Goal: Information Seeking & Learning: Compare options

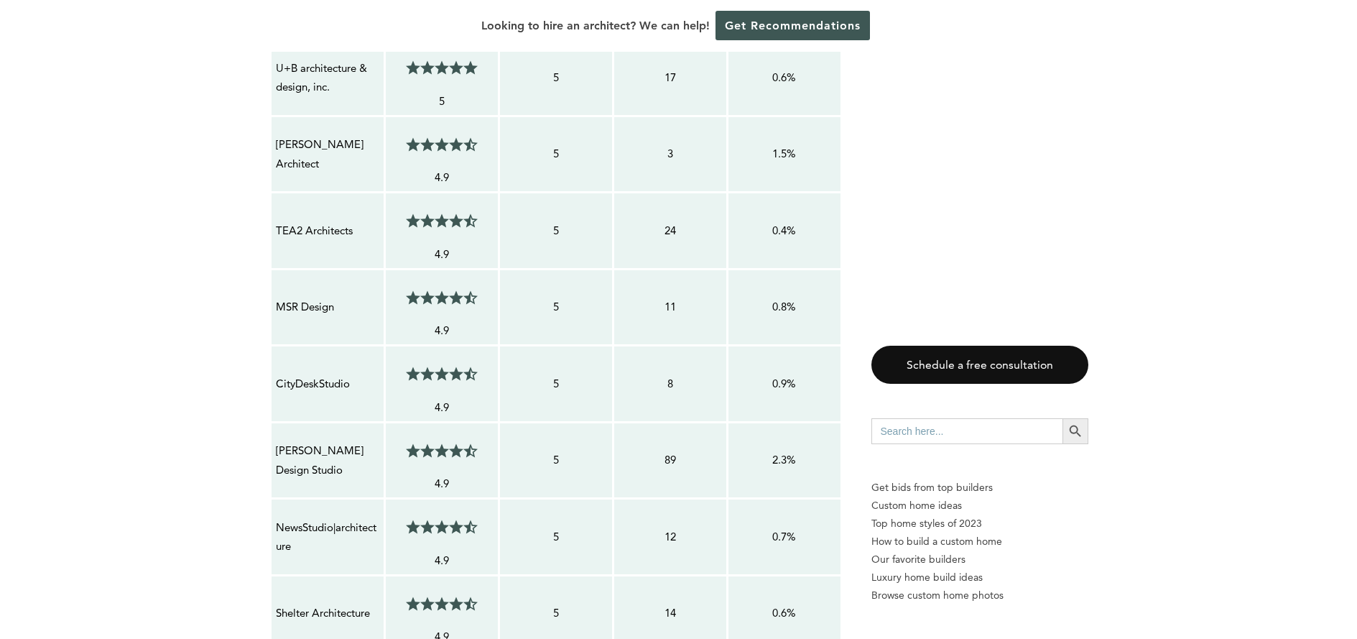
scroll to position [1317, 0]
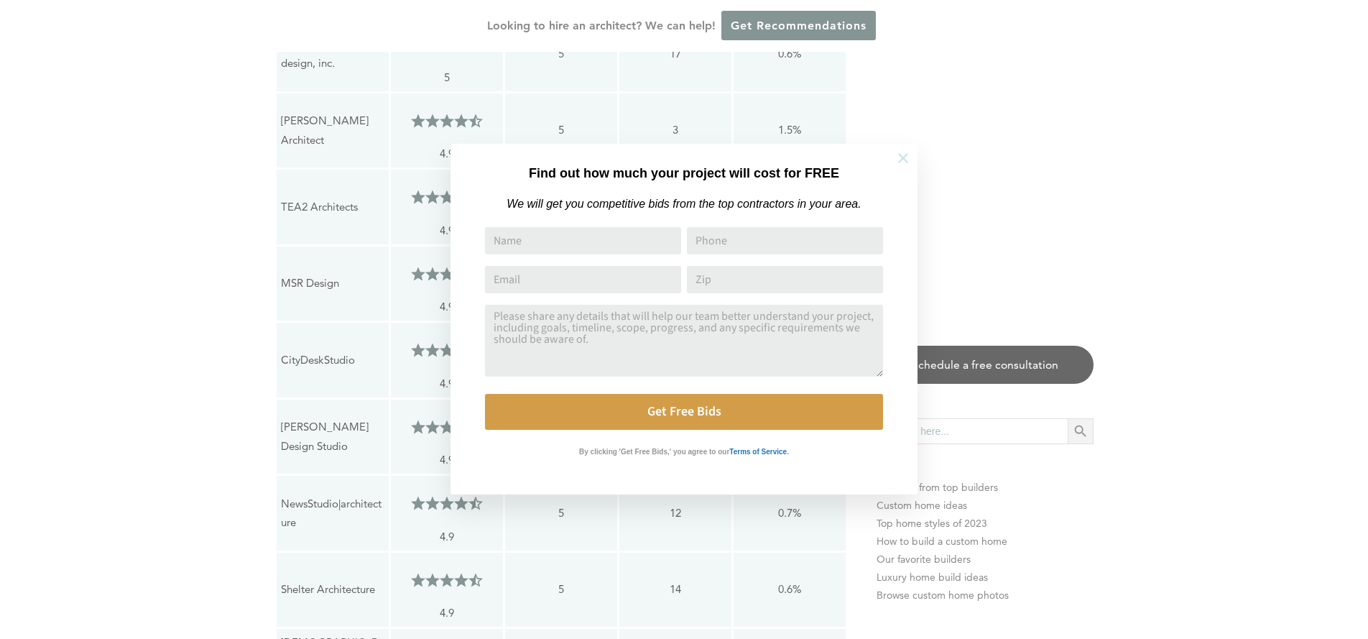
click at [912, 170] on button at bounding box center [903, 158] width 50 height 50
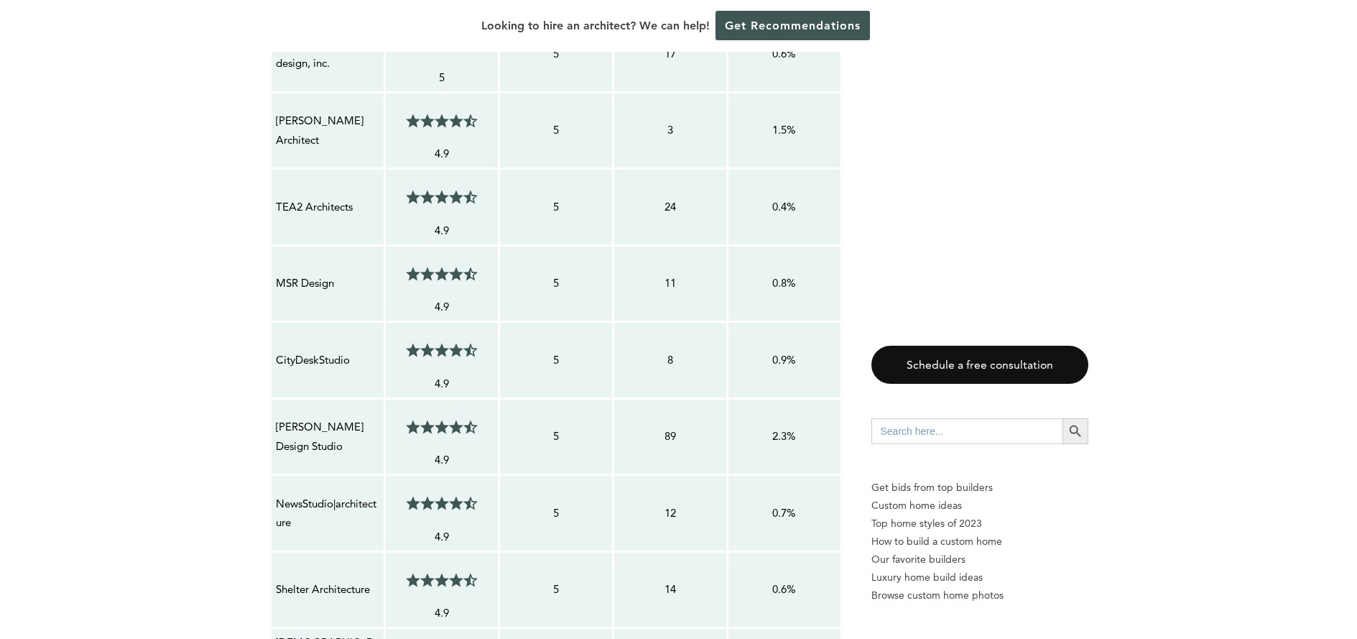
scroll to position [1580, 0]
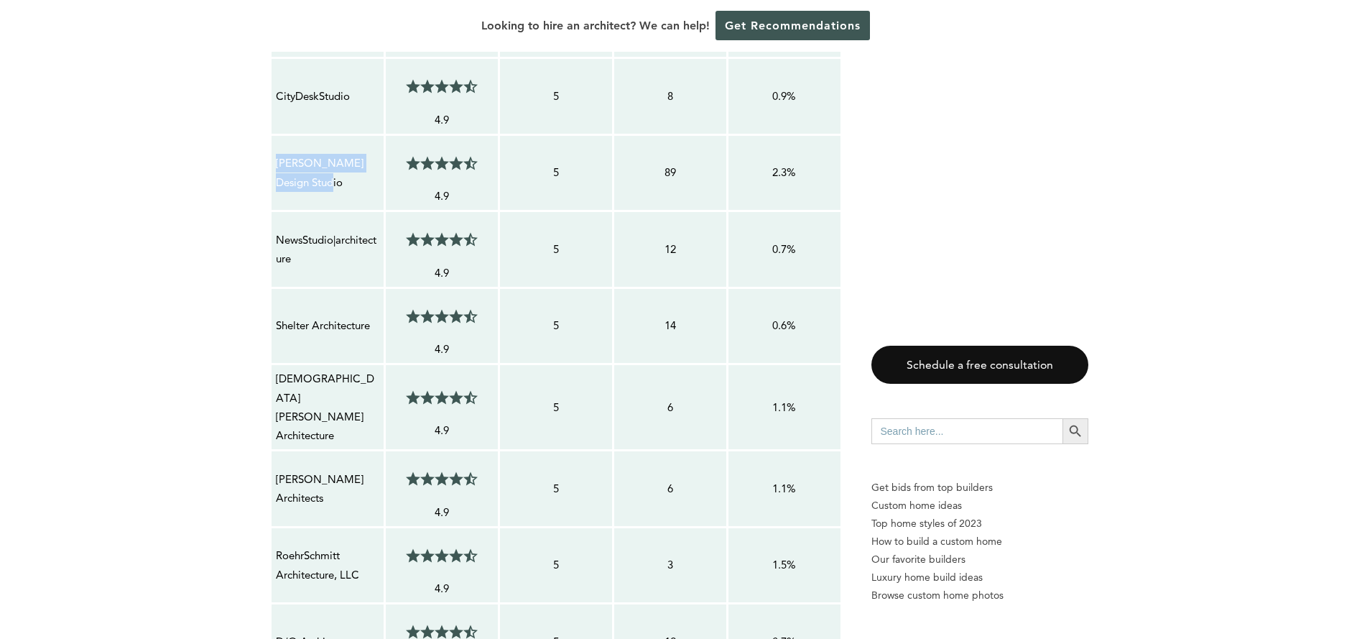
drag, startPoint x: 307, startPoint y: 186, endPoint x: 279, endPoint y: 166, distance: 34.5
click at [279, 166] on p "[PERSON_NAME] Design Studio" at bounding box center [327, 173] width 103 height 38
copy p "[PERSON_NAME] Design Studio"
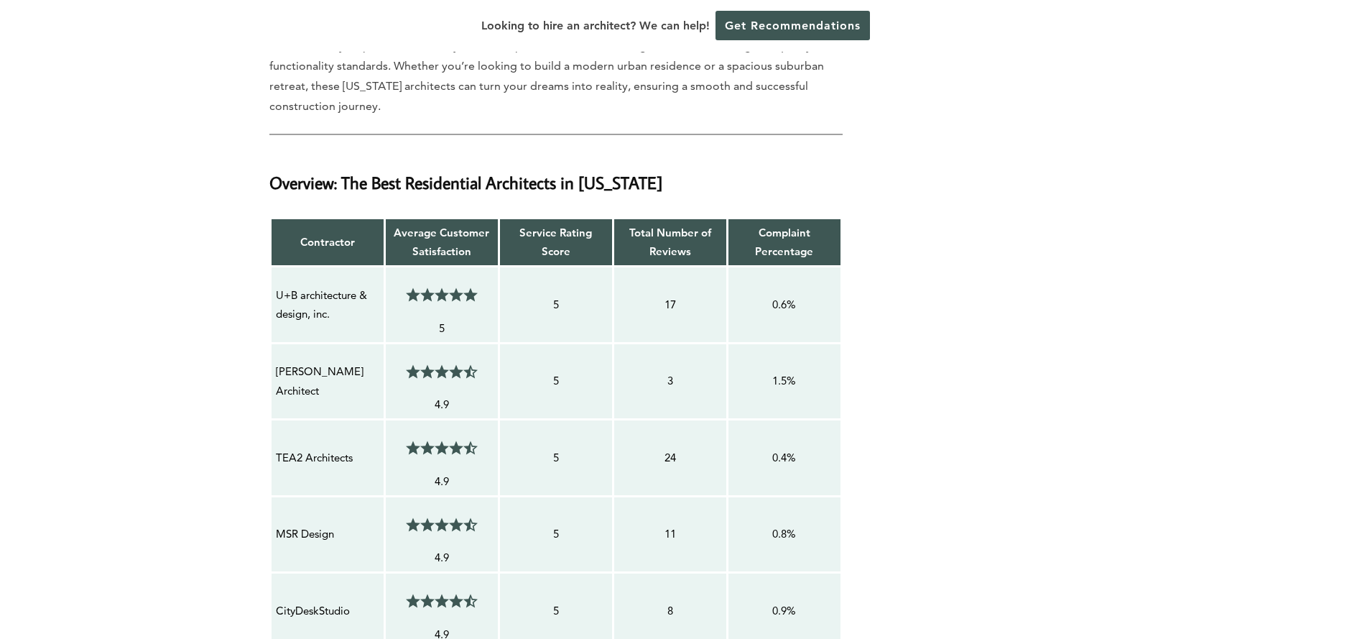
scroll to position [264, 0]
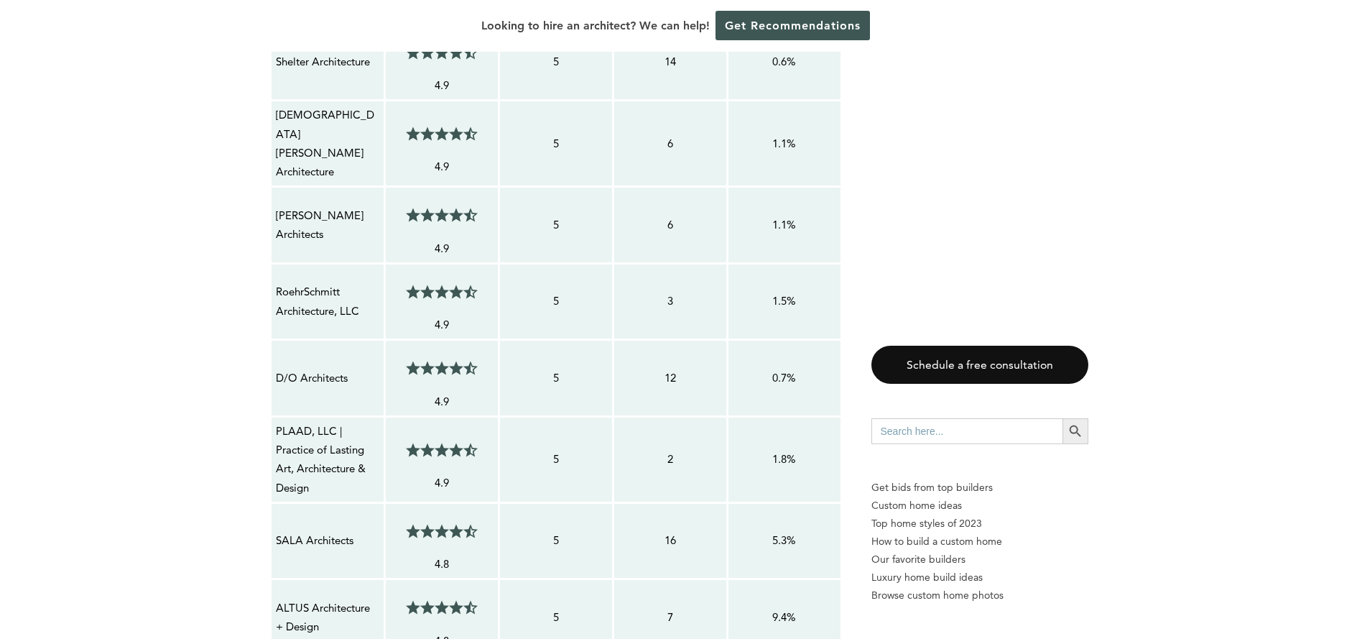
scroll to position [1580, 0]
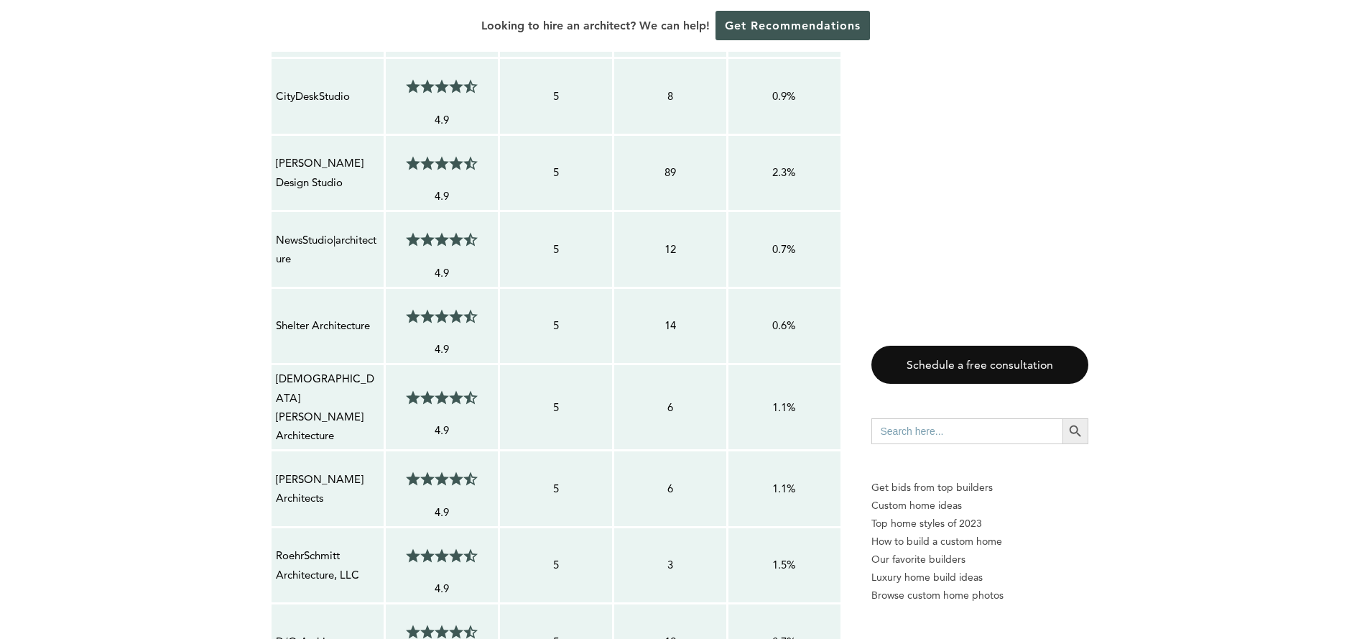
click at [325, 326] on p "Shelter Architecture" at bounding box center [327, 325] width 103 height 19
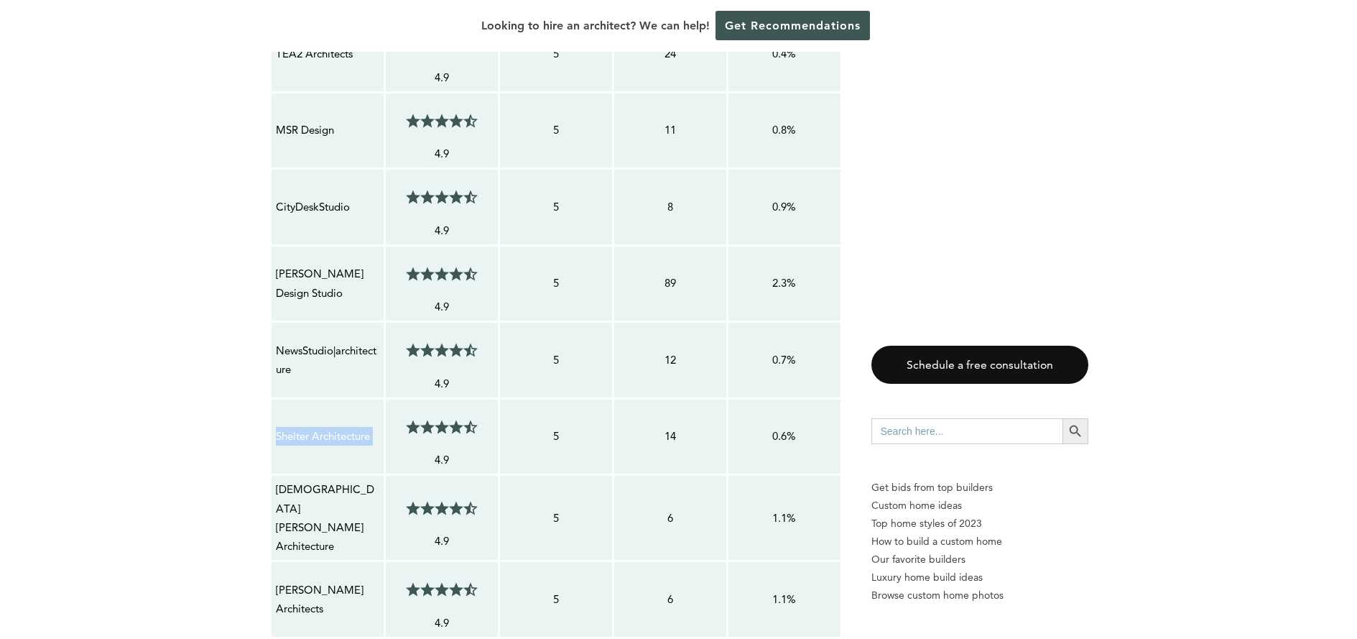
scroll to position [1317, 0]
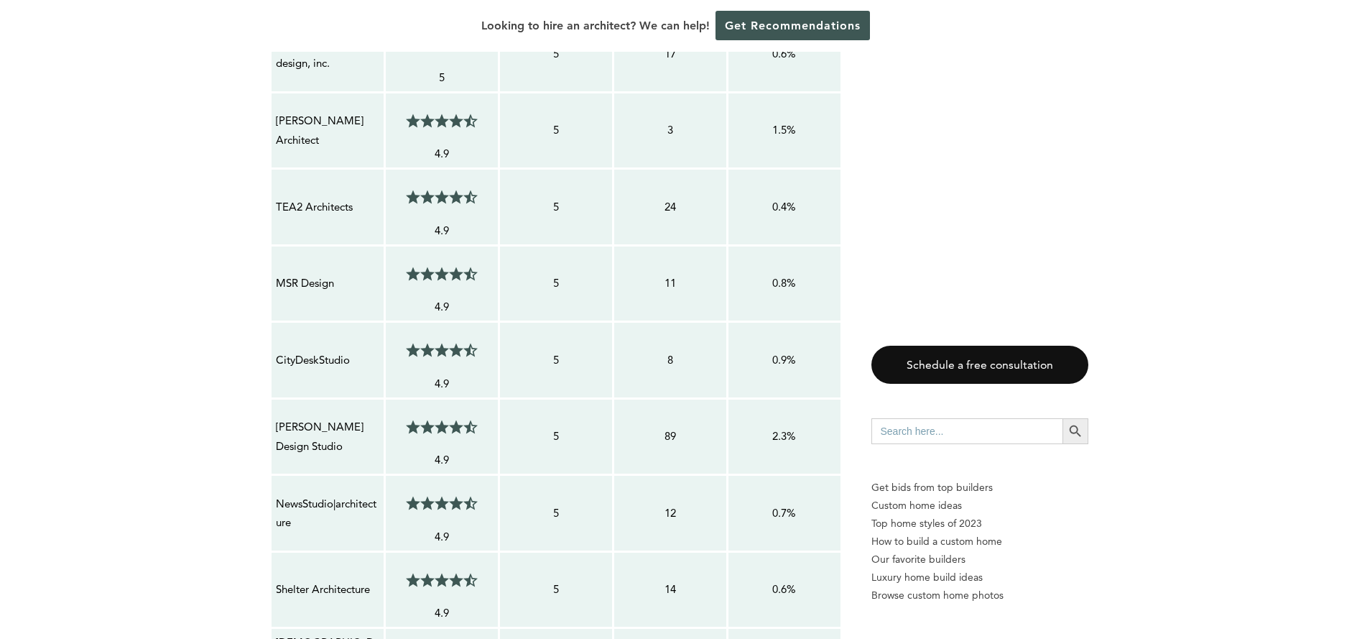
click at [295, 205] on p "TEA2 Architects" at bounding box center [327, 207] width 103 height 19
click at [305, 214] on p "TEA2 Architects" at bounding box center [327, 207] width 103 height 19
click at [307, 208] on p "TEA2 Architects" at bounding box center [327, 207] width 103 height 19
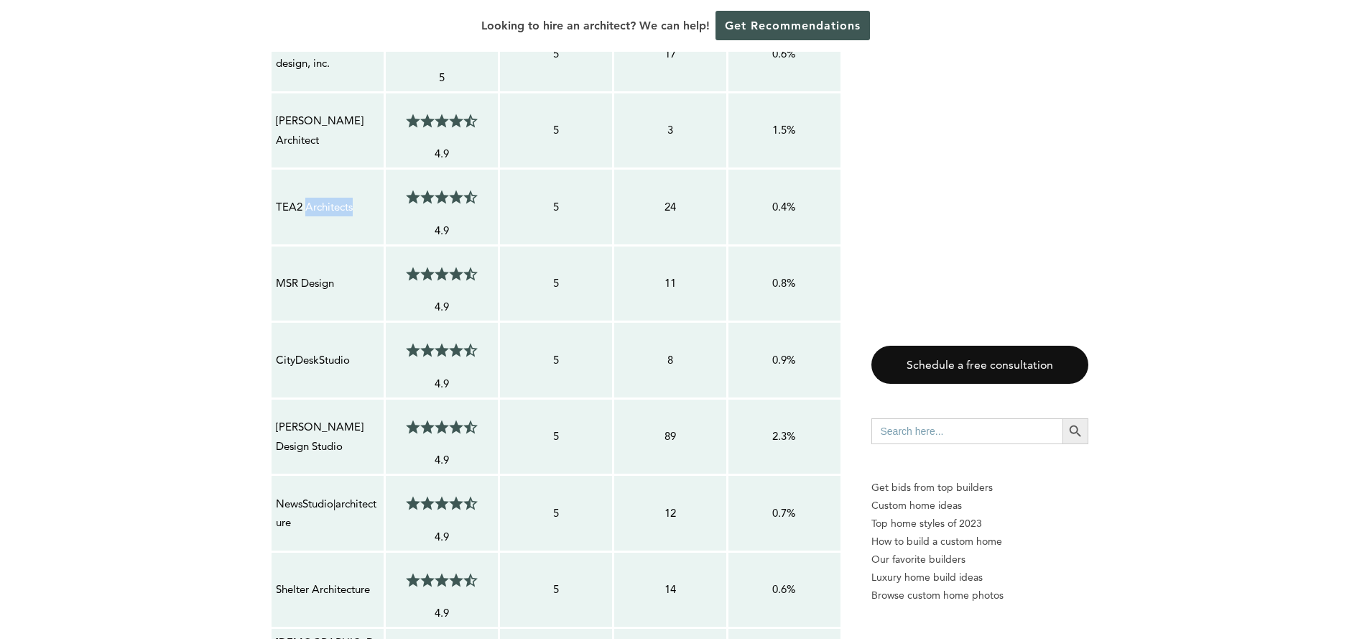
click at [307, 208] on p "TEA2 Architects" at bounding box center [327, 207] width 103 height 19
click at [311, 210] on p "TEA2 Architects" at bounding box center [327, 207] width 103 height 19
copy tr "TEA2 Architects 4.5/5"
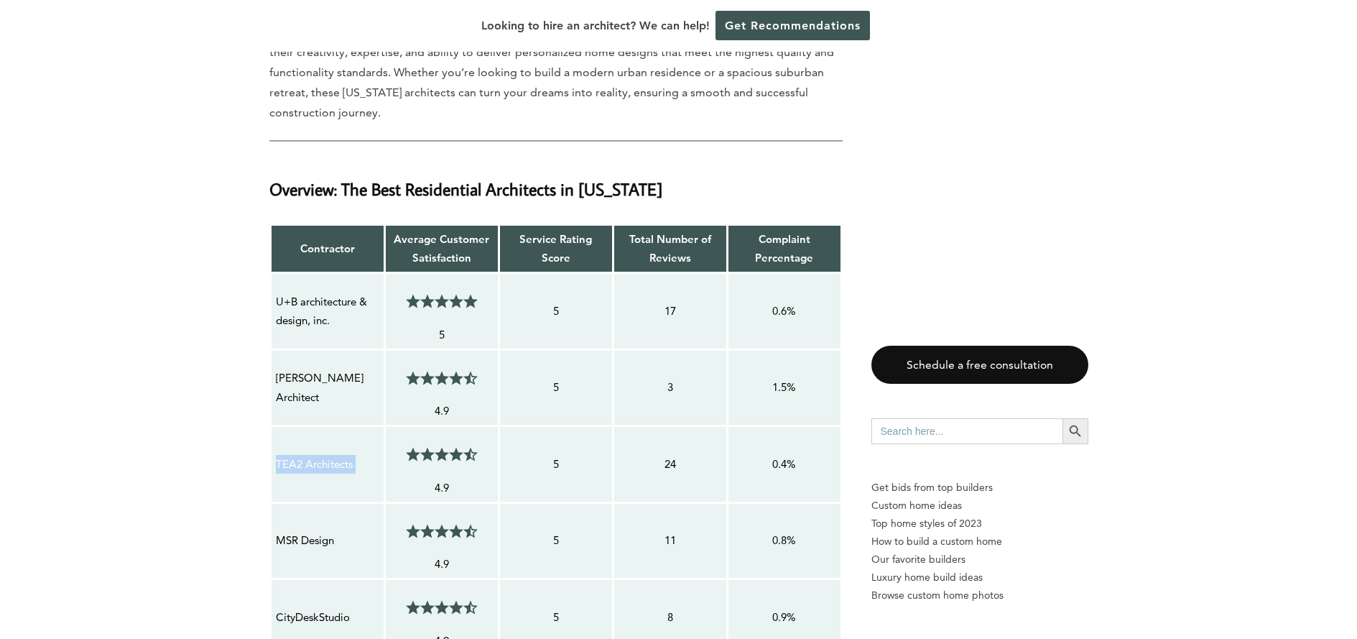
scroll to position [1054, 0]
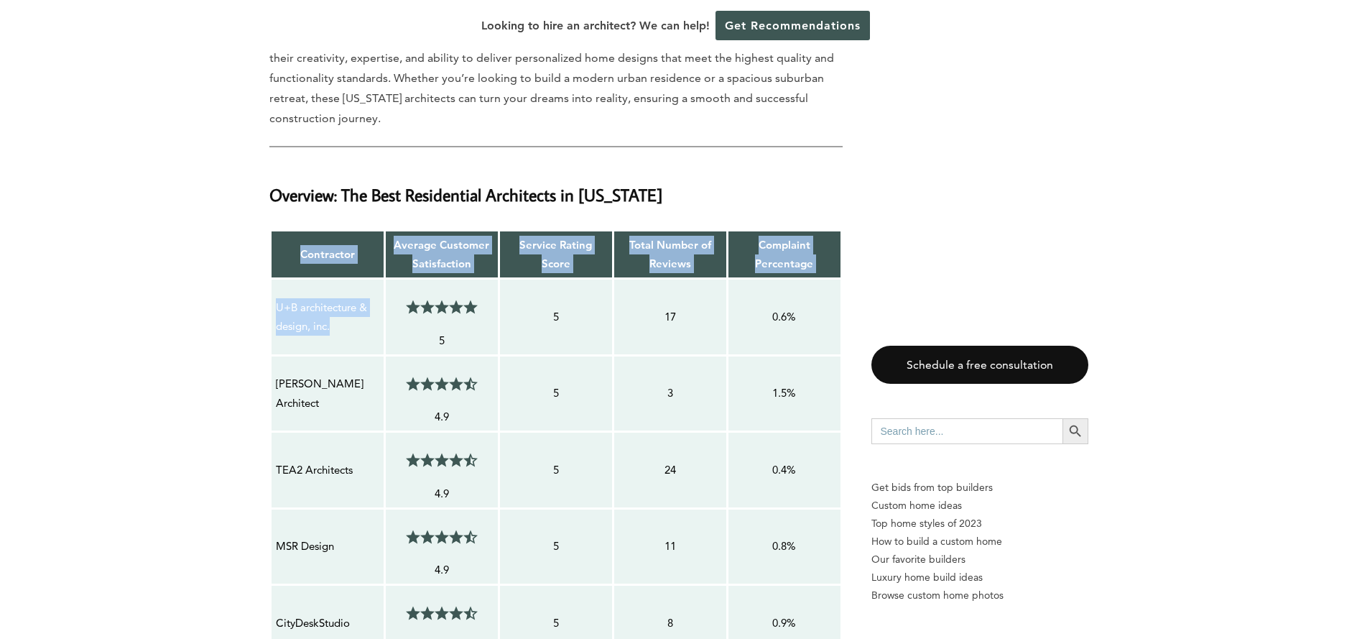
drag, startPoint x: 330, startPoint y: 328, endPoint x: 269, endPoint y: 301, distance: 66.9
copy tbody "Contractor Average Customer Satisfaction Service Rating Score Total Number of R…"
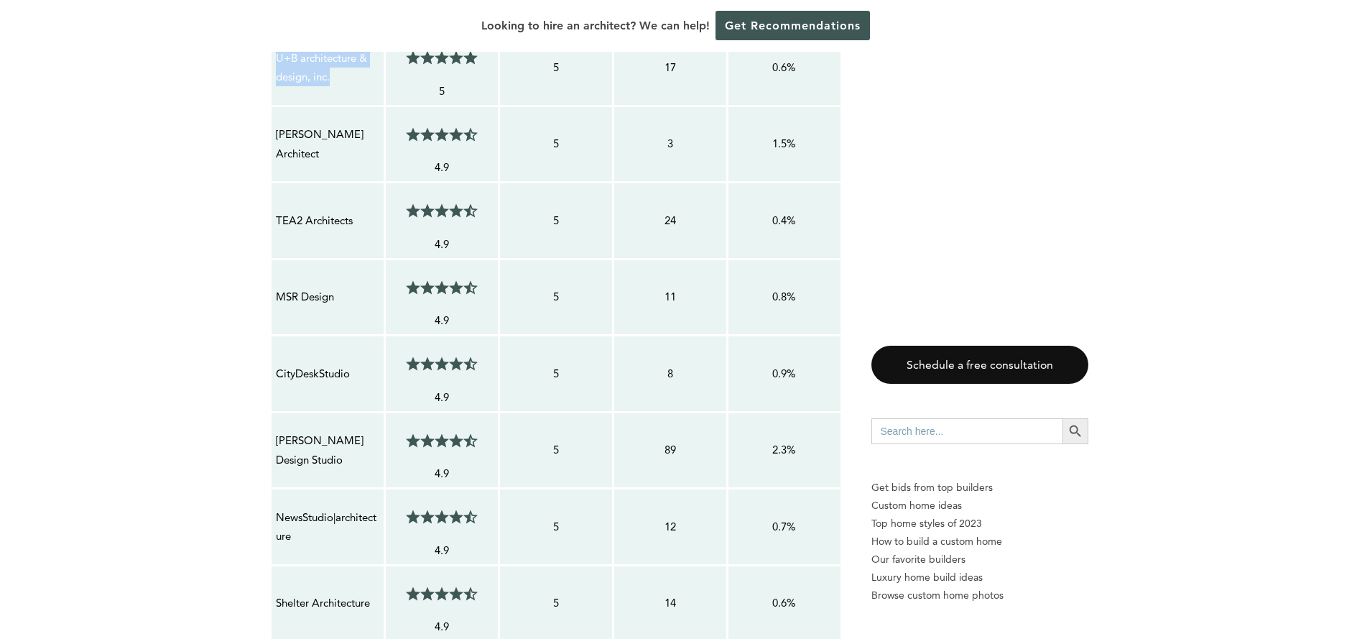
scroll to position [1317, 0]
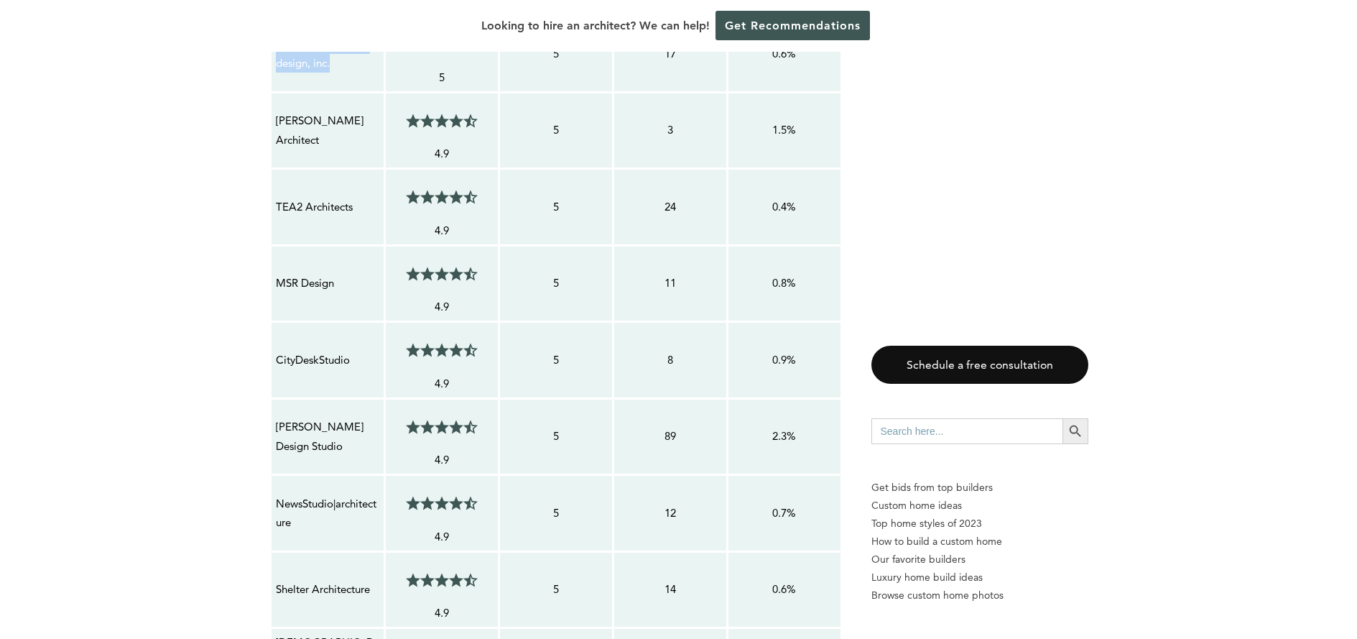
click at [317, 590] on p "Shelter Architecture" at bounding box center [327, 589] width 103 height 19
copy tr "Shelter Architecture 4.5/5"
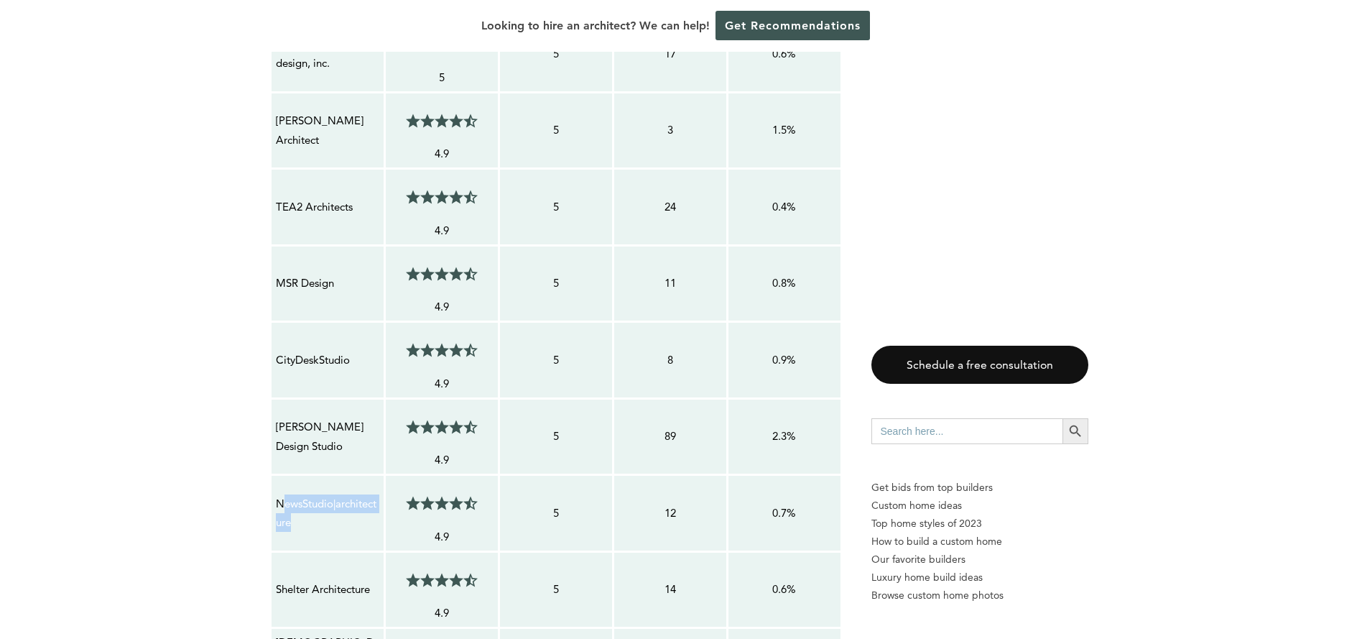
drag, startPoint x: 290, startPoint y: 520, endPoint x: 282, endPoint y: 498, distance: 23.9
click at [282, 498] on p "NewsStudio|architecture" at bounding box center [327, 513] width 103 height 38
click at [286, 511] on p "NewsStudio|architecture" at bounding box center [327, 513] width 103 height 38
click at [294, 524] on p "NewsStudio|architecture" at bounding box center [327, 513] width 103 height 38
drag, startPoint x: 295, startPoint y: 521, endPoint x: 276, endPoint y: 504, distance: 25.4
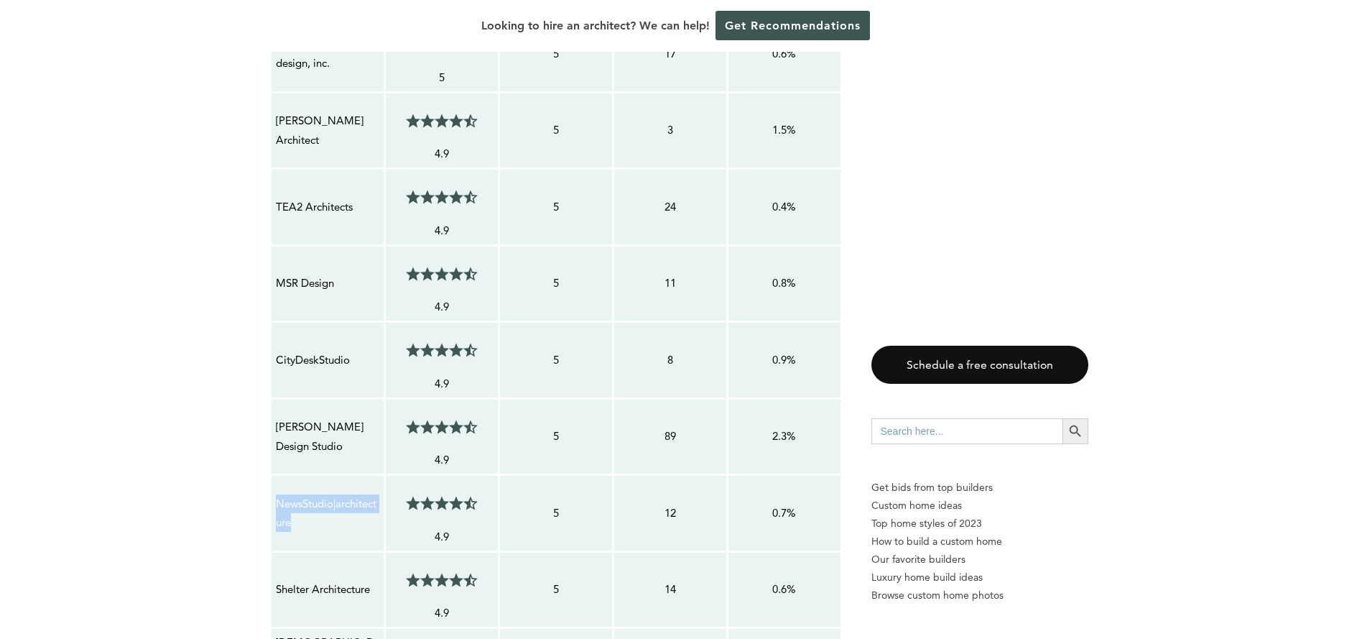
click at [276, 504] on p "NewsStudio|architecture" at bounding box center [327, 513] width 103 height 38
copy p "NewsStudio|architecture"
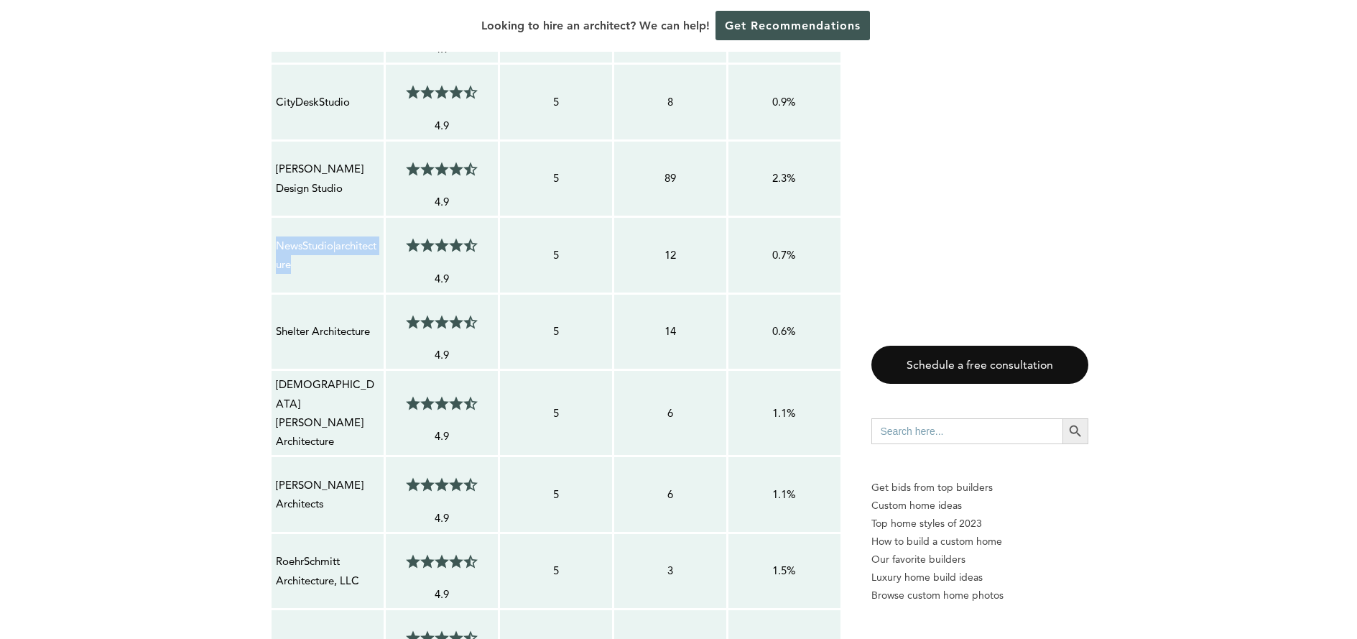
scroll to position [1580, 0]
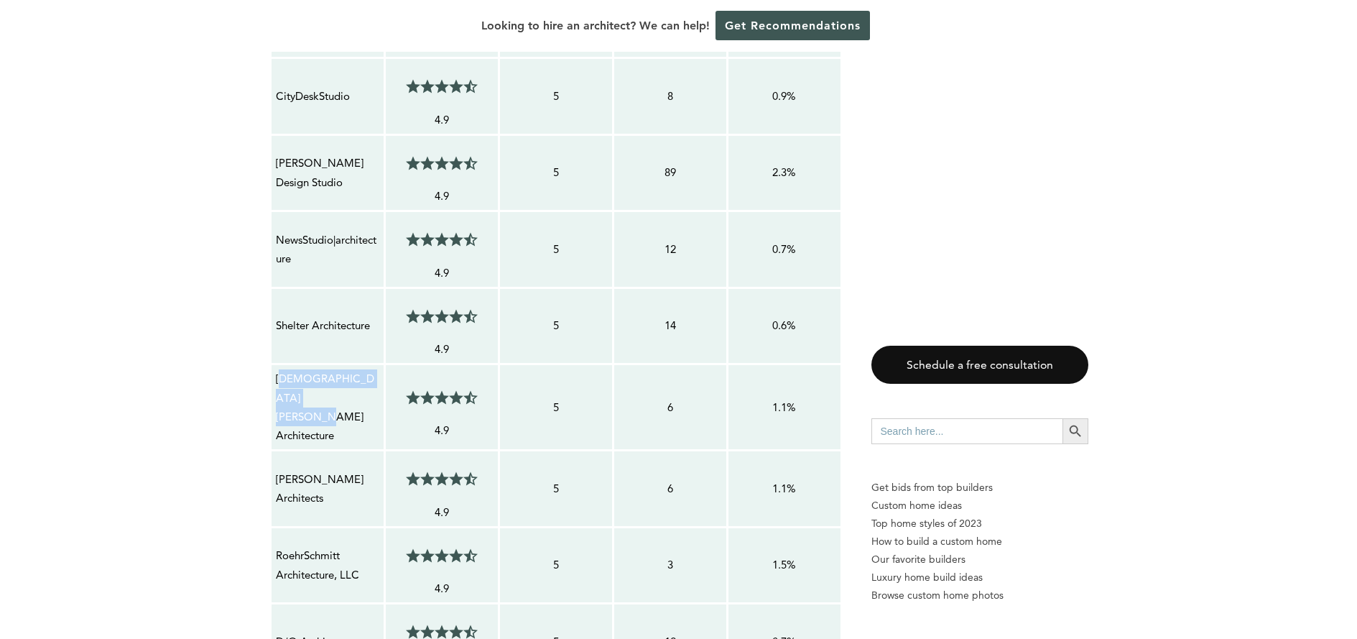
drag, startPoint x: 336, startPoint y: 416, endPoint x: 281, endPoint y: 402, distance: 57.0
click at [281, 402] on p "[DEMOGRAPHIC_DATA][PERSON_NAME] Architecture" at bounding box center [327, 406] width 103 height 75
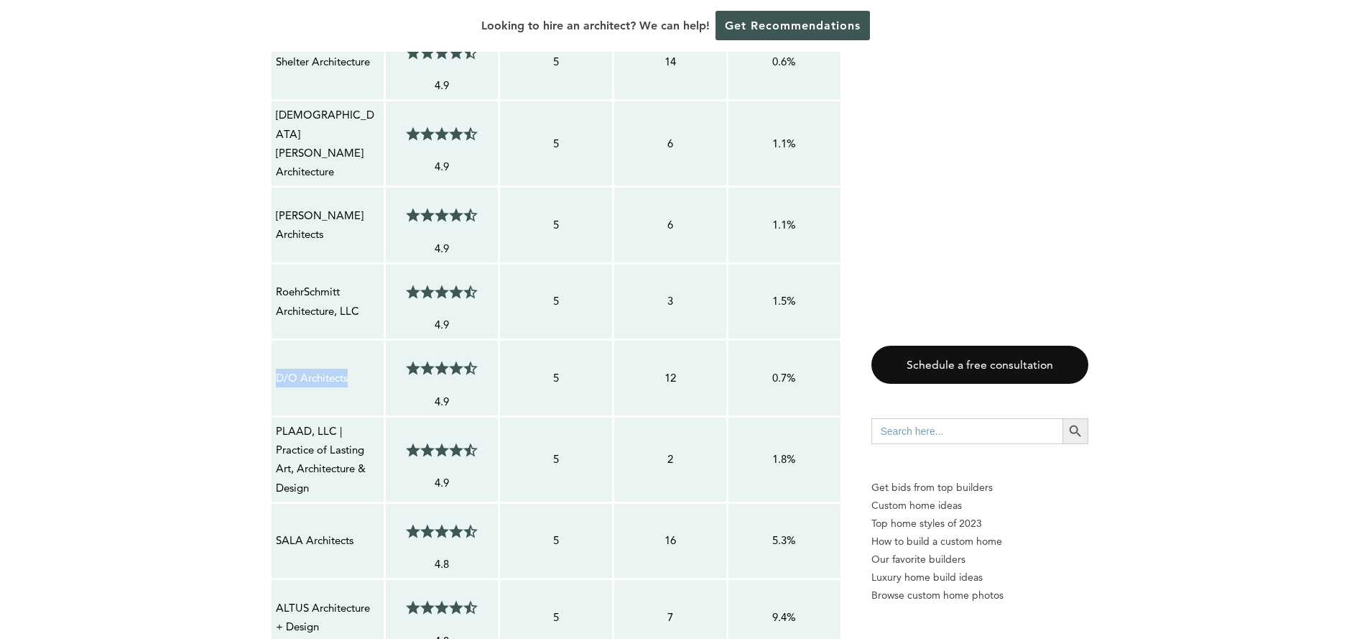
drag, startPoint x: 368, startPoint y: 364, endPoint x: 275, endPoint y: 358, distance: 92.8
click at [276, 368] on p "D/O Architects" at bounding box center [327, 377] width 103 height 19
copy p "D/O Architects"
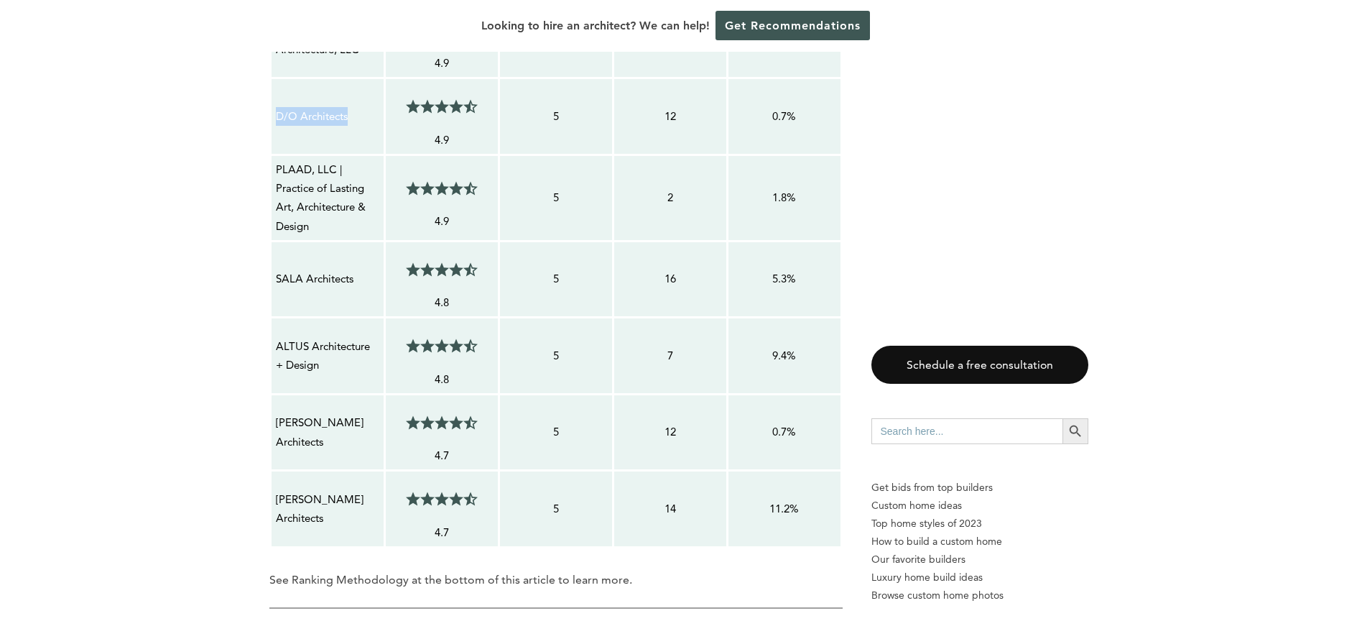
scroll to position [2107, 0]
drag, startPoint x: 330, startPoint y: 430, endPoint x: 275, endPoint y: 405, distance: 60.5
click at [276, 412] on p "[PERSON_NAME] Architects" at bounding box center [327, 431] width 103 height 38
copy p "[PERSON_NAME] Architects"
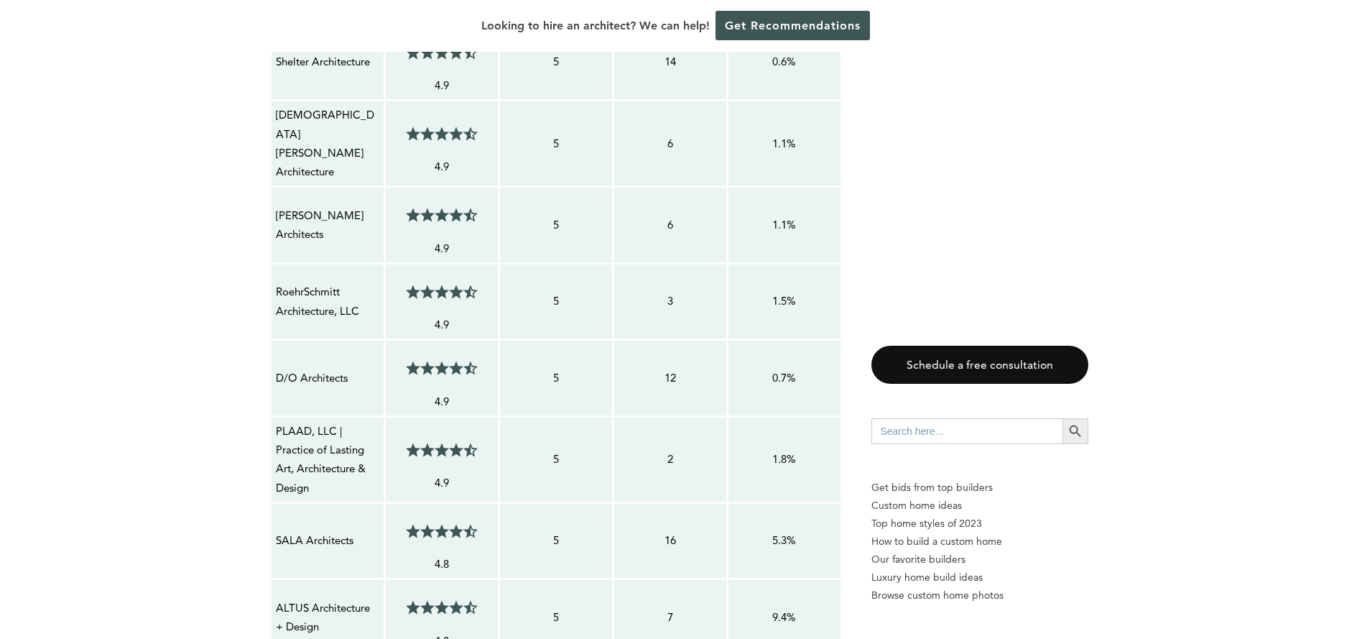
click at [342, 295] on p "RoehrSchmitt Architecture, LLC" at bounding box center [327, 301] width 103 height 38
